Goal: Information Seeking & Learning: Learn about a topic

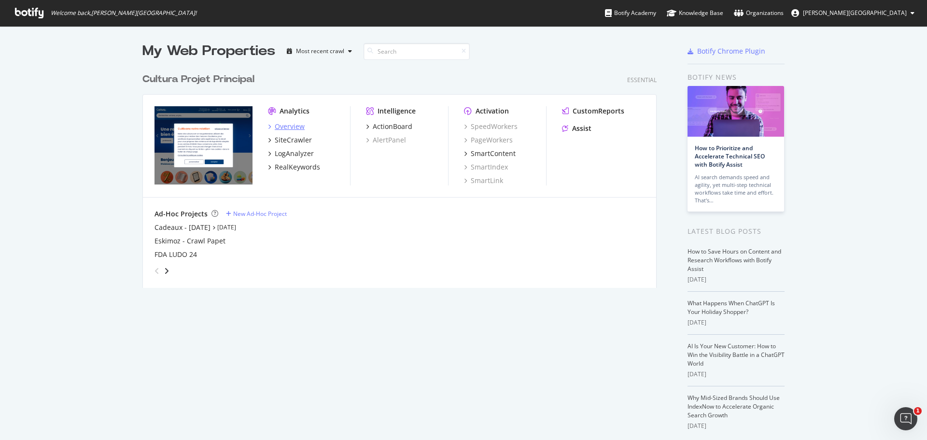
click at [280, 126] on div "Overview" at bounding box center [290, 127] width 30 height 10
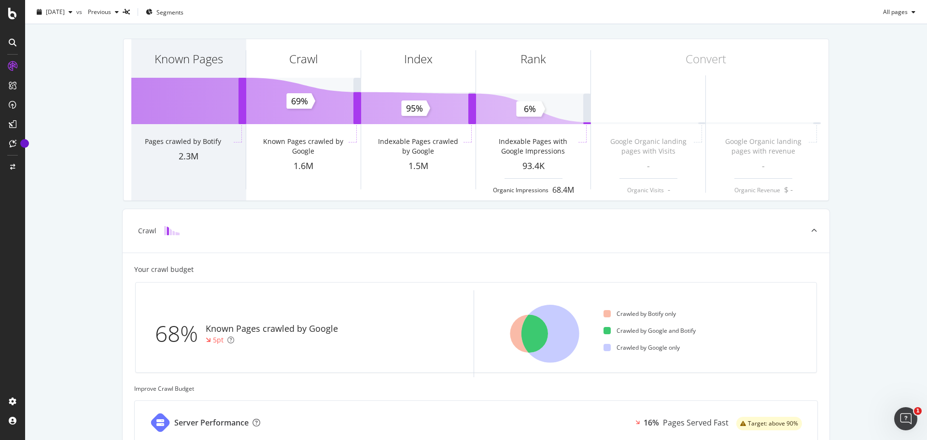
scroll to position [18, 0]
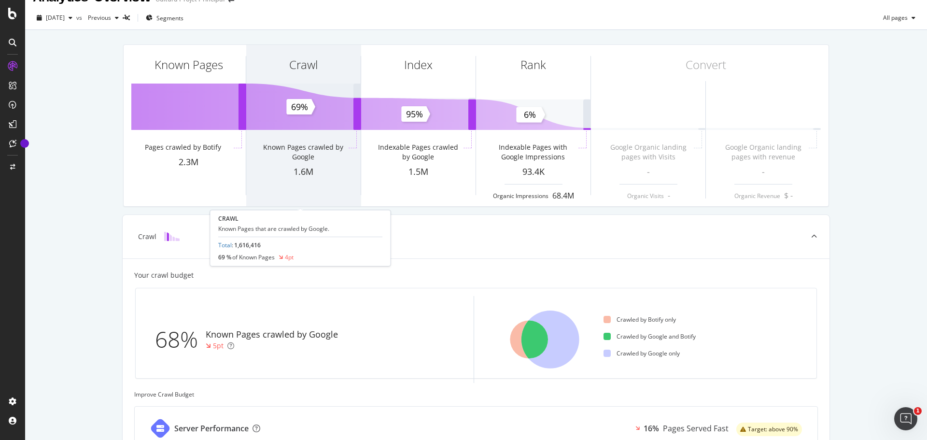
click at [264, 122] on div "Crawl Known Pages crawled by Google 1.6M" at bounding box center [303, 125] width 114 height 161
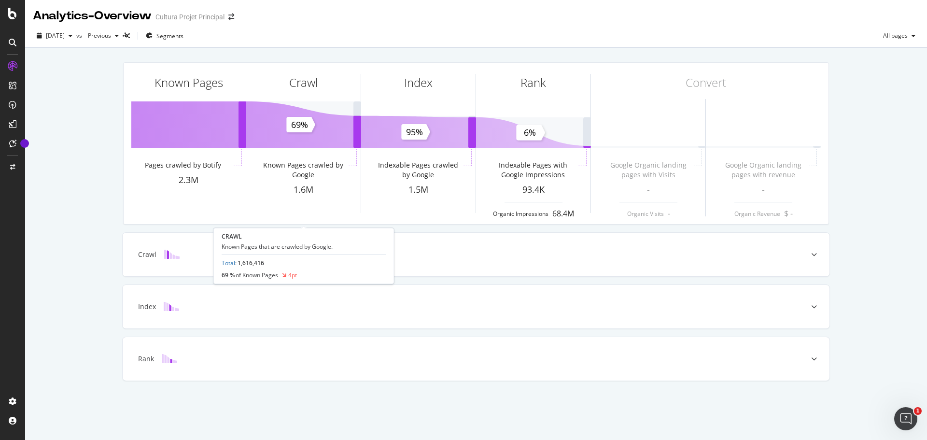
scroll to position [0, 0]
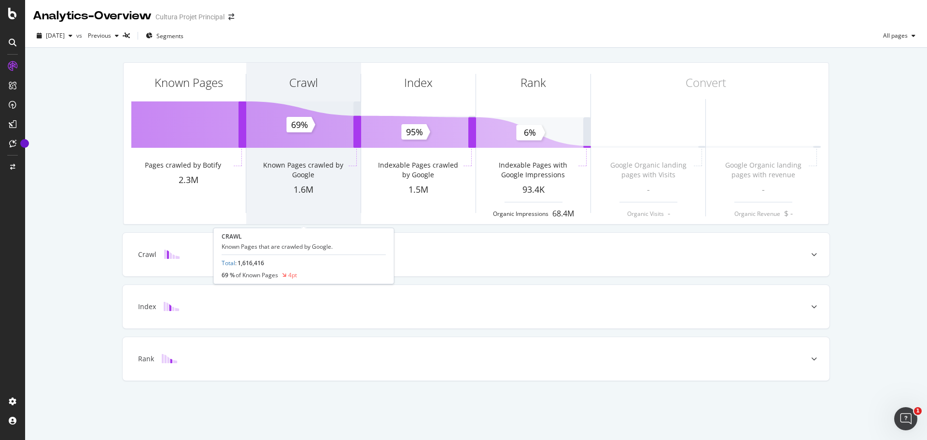
click at [299, 120] on div "Crawl" at bounding box center [303, 100] width 114 height 74
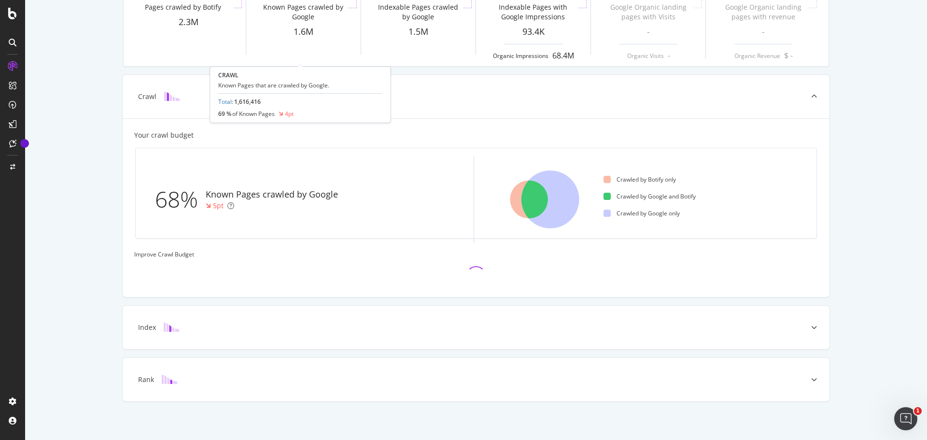
scroll to position [161, 0]
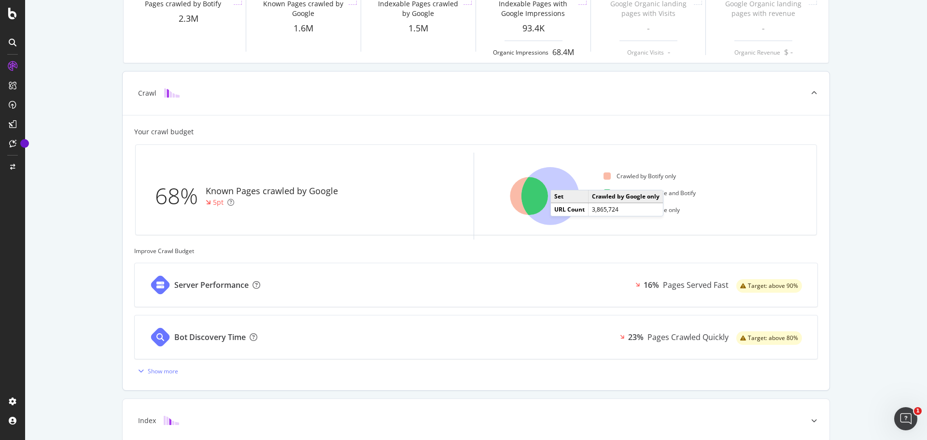
click at [556, 180] on icon at bounding box center [551, 196] width 58 height 58
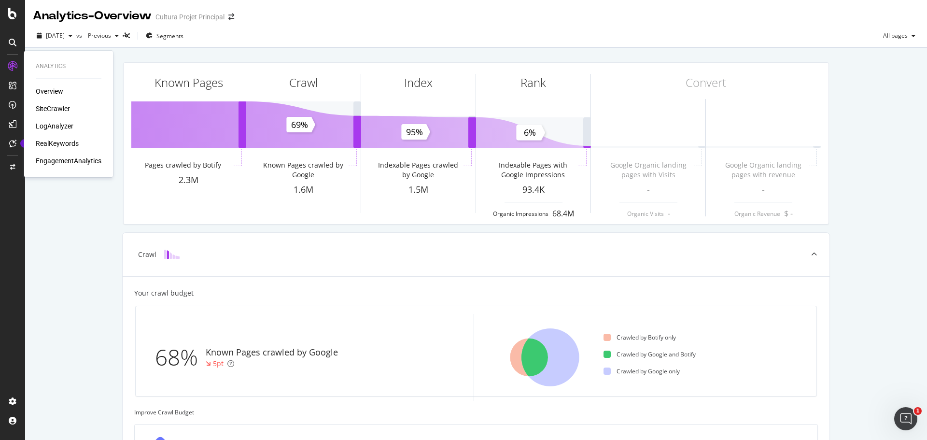
click at [59, 108] on div "SiteCrawler" at bounding box center [53, 109] width 34 height 10
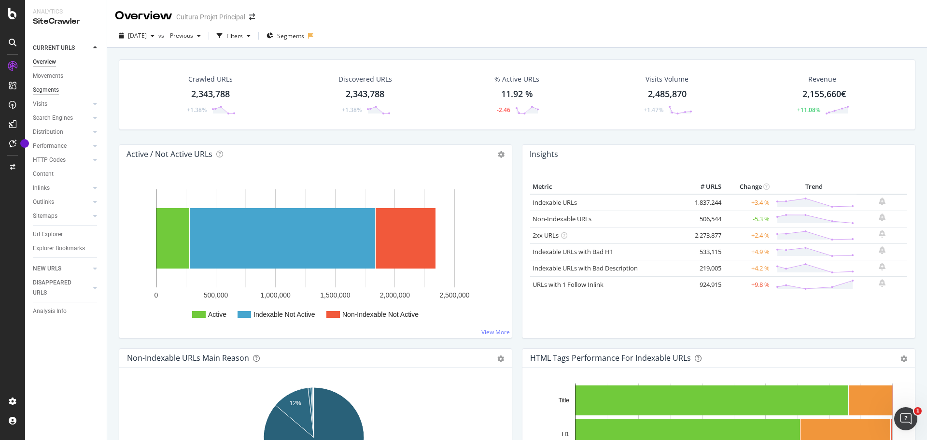
click at [50, 88] on div "Segments" at bounding box center [46, 90] width 26 height 10
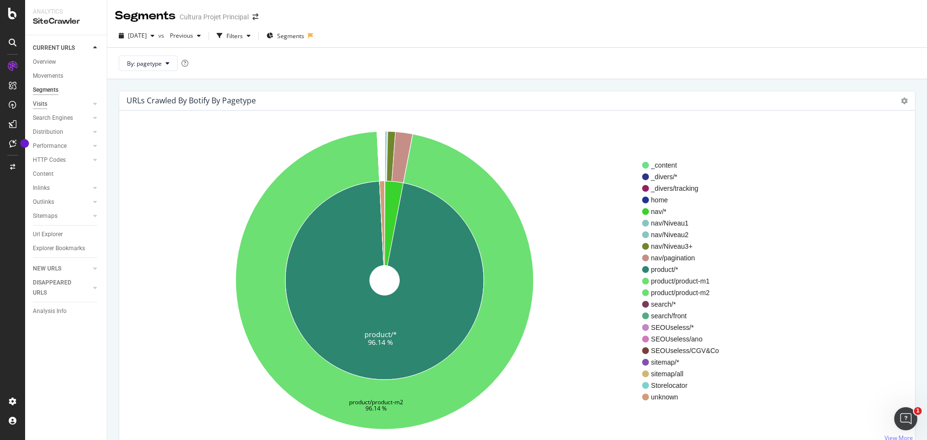
click at [45, 100] on div "Visits" at bounding box center [40, 104] width 14 height 10
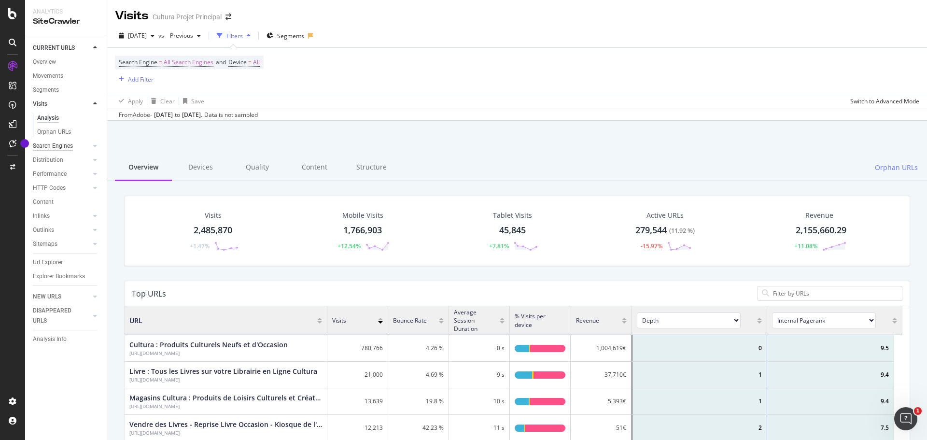
click at [62, 144] on div "Search Engines" at bounding box center [53, 146] width 40 height 10
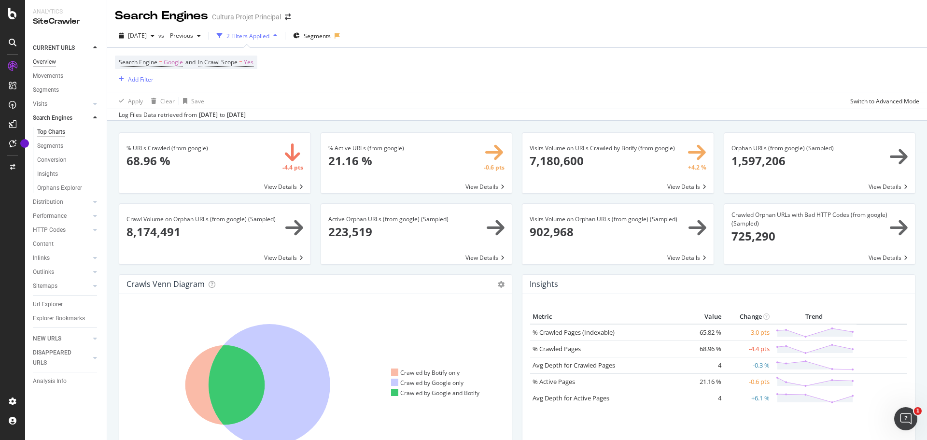
click at [45, 63] on div "Overview" at bounding box center [44, 62] width 23 height 10
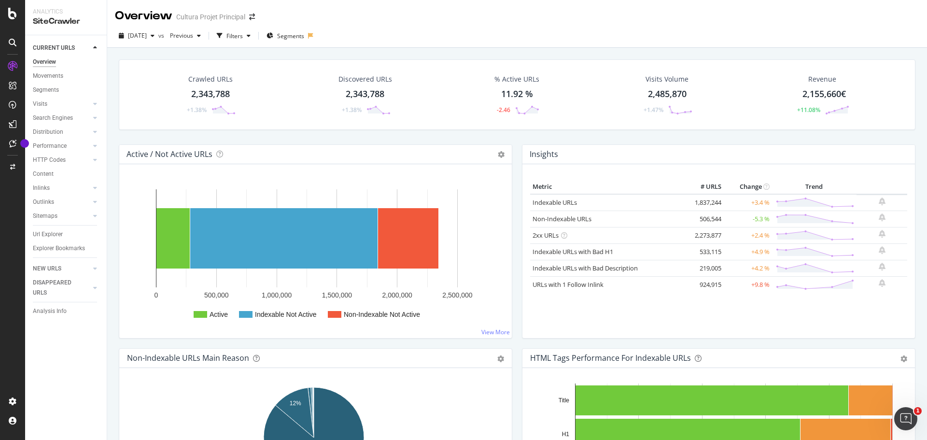
click at [216, 97] on div "2,343,788" at bounding box center [210, 94] width 39 height 13
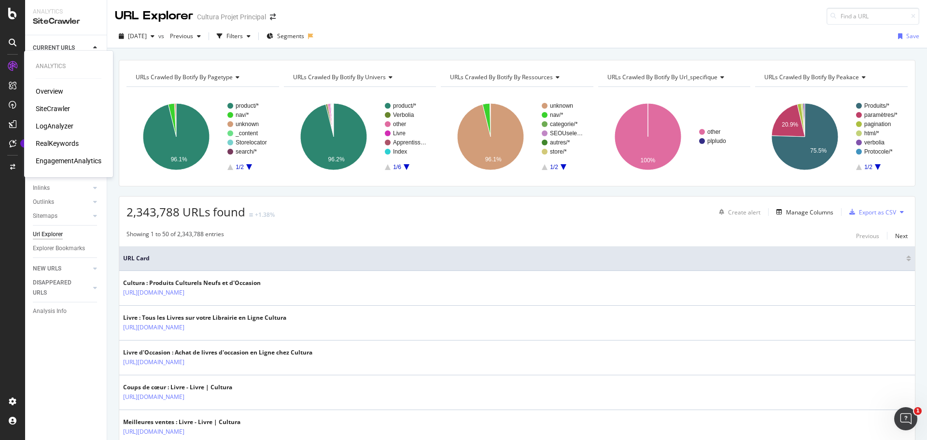
click at [57, 125] on div "LogAnalyzer" at bounding box center [55, 126] width 38 height 10
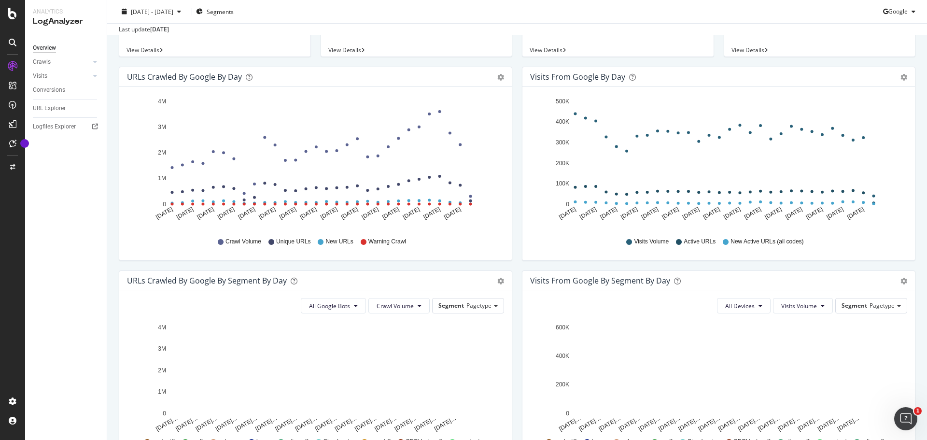
scroll to position [86, 0]
